Goal: Navigation & Orientation: Find specific page/section

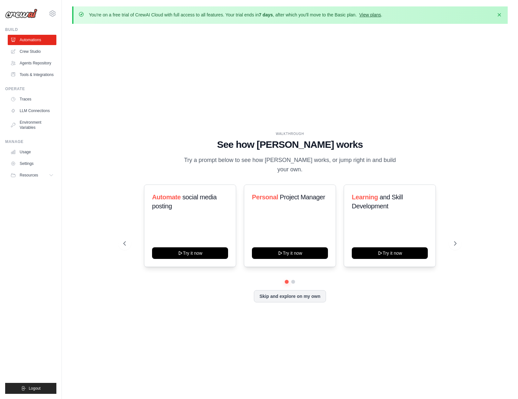
click at [365, 16] on link "View plans" at bounding box center [370, 14] width 22 height 5
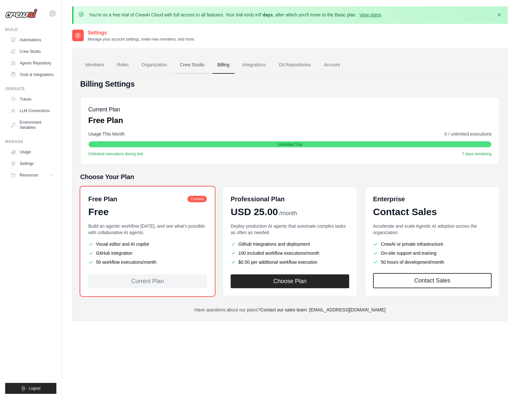
click at [192, 67] on link "Crew Studio" at bounding box center [192, 64] width 35 height 17
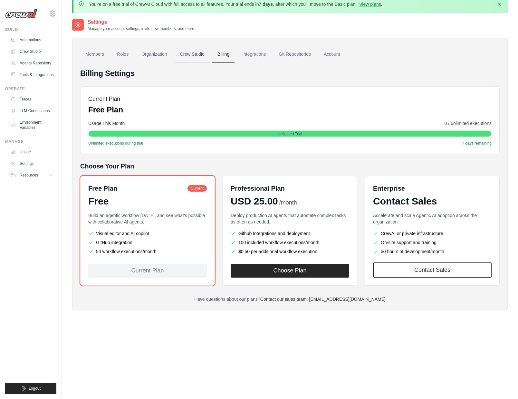
scroll to position [13, 0]
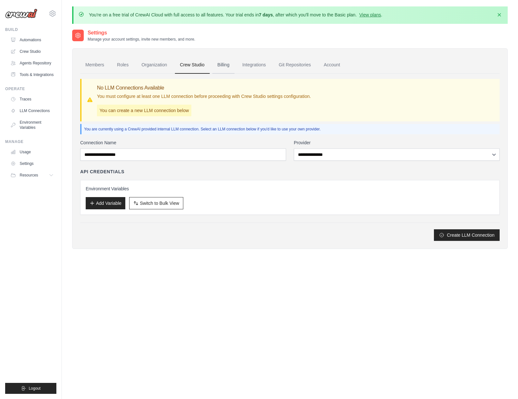
click at [224, 64] on link "Billing" at bounding box center [223, 64] width 22 height 17
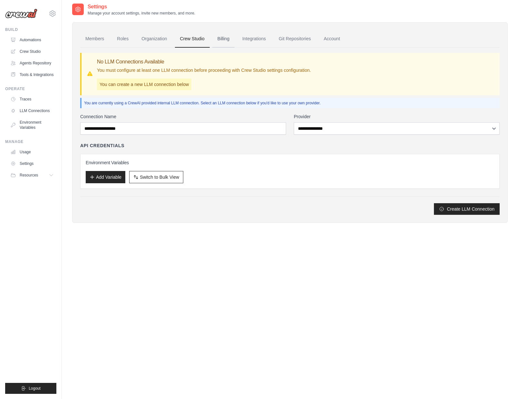
scroll to position [27, 0]
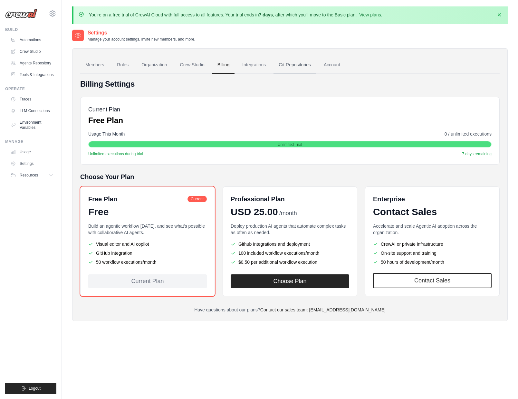
click at [292, 62] on link "Git Repositories" at bounding box center [294, 64] width 42 height 17
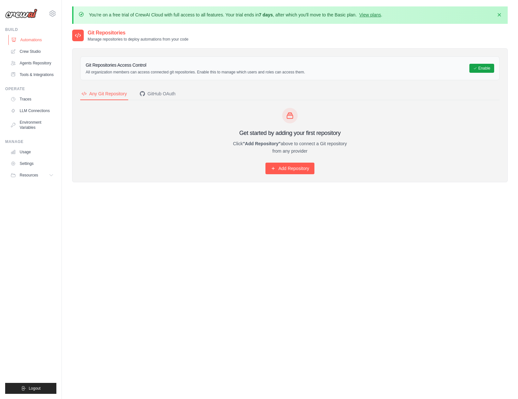
click at [26, 40] on link "Automations" at bounding box center [32, 40] width 49 height 10
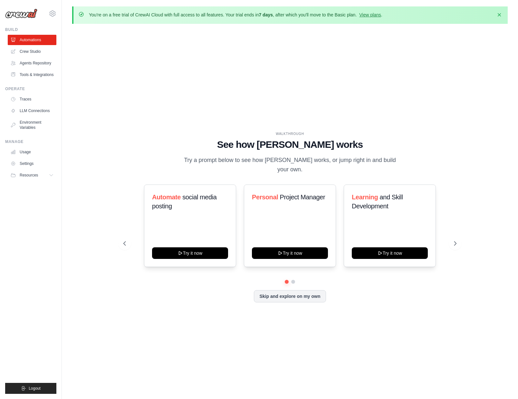
scroll to position [0, 0]
